Goal: Information Seeking & Learning: Learn about a topic

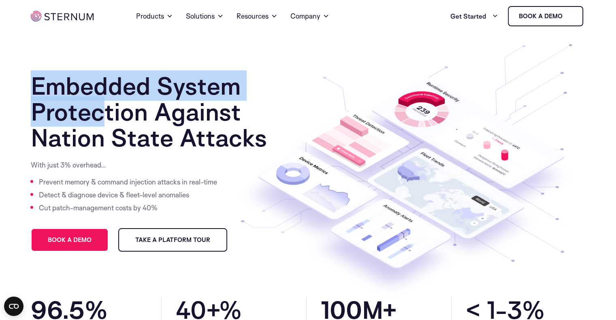
drag, startPoint x: 33, startPoint y: 83, endPoint x: 108, endPoint y: 107, distance: 78.7
click at [108, 107] on h1 "Embedded System Protection Against Nation State Attacks" at bounding box center [162, 112] width 262 height 78
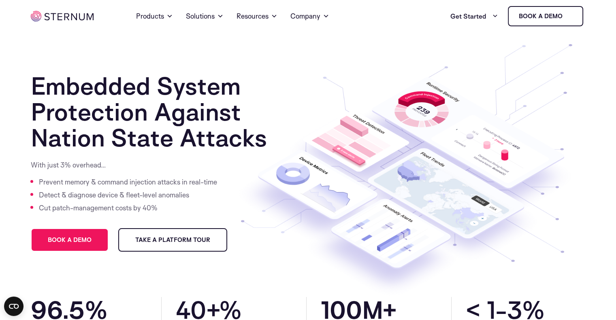
click at [56, 197] on li "Detect & diagnose device & fleet-level anomalies" at bounding box center [129, 195] width 180 height 13
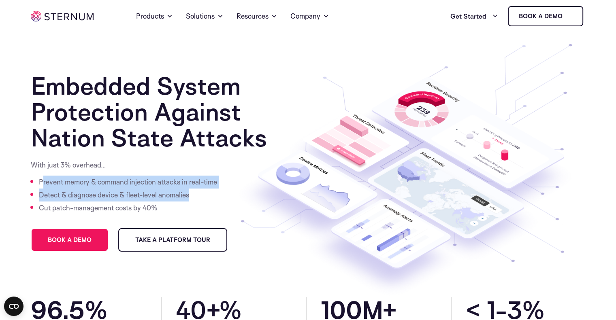
drag, startPoint x: 42, startPoint y: 181, endPoint x: 196, endPoint y: 194, distance: 154.5
click at [196, 194] on ul "Prevent memory & command injection attacks in real-time Detect & diagnose devic…" at bounding box center [125, 195] width 188 height 39
copy ul "revent memory & command injection attacks in real-time Detect & diagnose device…"
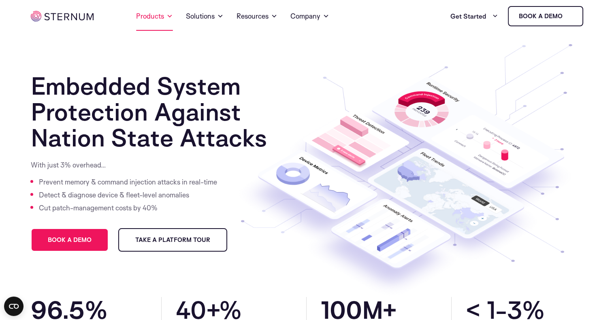
click at [157, 16] on link "Products" at bounding box center [154, 16] width 37 height 29
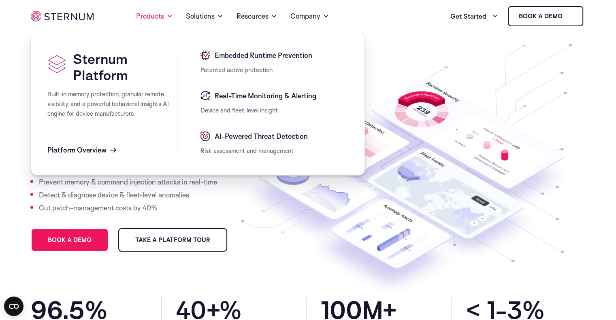
click at [95, 152] on span "Platform Overview" at bounding box center [76, 150] width 59 height 10
